Goal: Entertainment & Leisure: Consume media (video, audio)

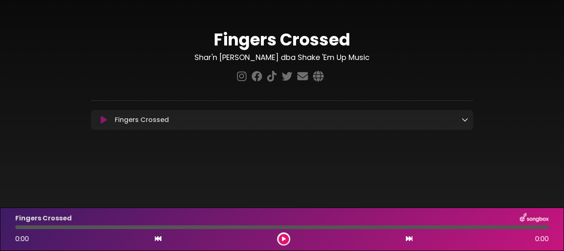
click at [102, 122] on icon at bounding box center [104, 120] width 6 height 8
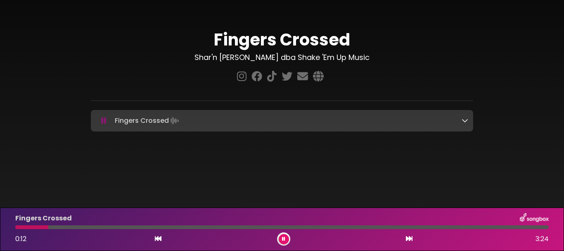
click at [465, 119] on icon at bounding box center [465, 120] width 7 height 7
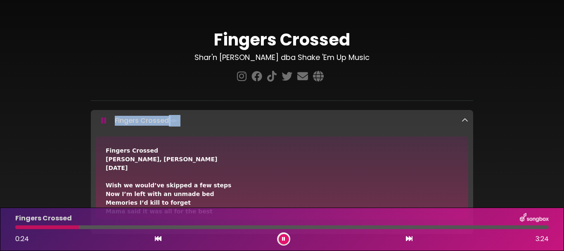
drag, startPoint x: 561, startPoint y: 87, endPoint x: 563, endPoint y: 129, distance: 42.2
click at [563, 129] on div "Fingers Crossed Shar'n Clark dba Shake 'Em Up Music" at bounding box center [282, 129] width 564 height 238
click at [500, 55] on div "Fingers Crossed Shar'n Clark dba Shake 'Em Up Music ×" at bounding box center [282, 129] width 471 height 238
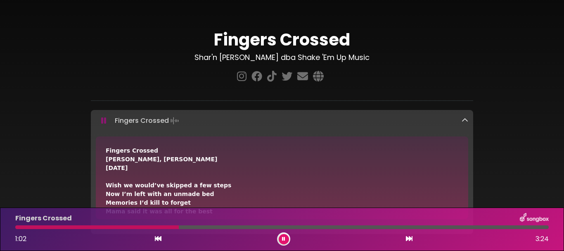
click at [464, 122] on icon at bounding box center [465, 120] width 7 height 7
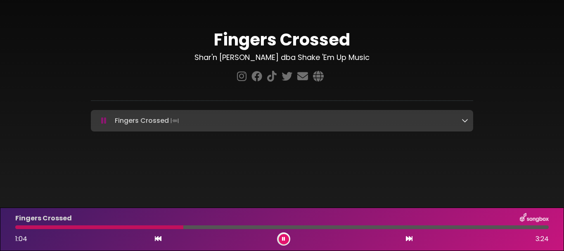
click at [464, 122] on icon at bounding box center [465, 120] width 7 height 7
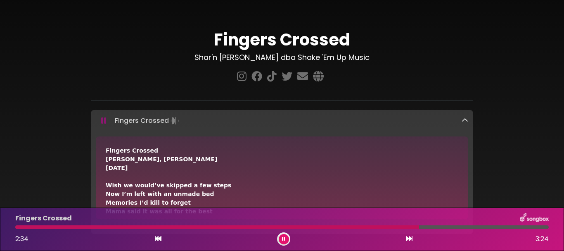
click at [463, 121] on icon at bounding box center [465, 120] width 7 height 7
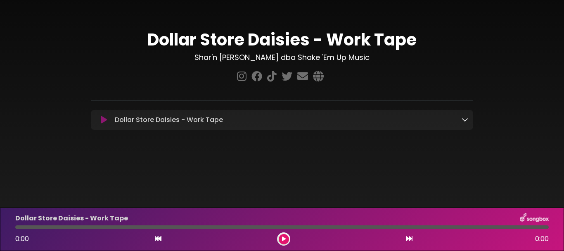
click at [100, 120] on button at bounding box center [104, 120] width 16 height 8
